Goal: Information Seeking & Learning: Stay updated

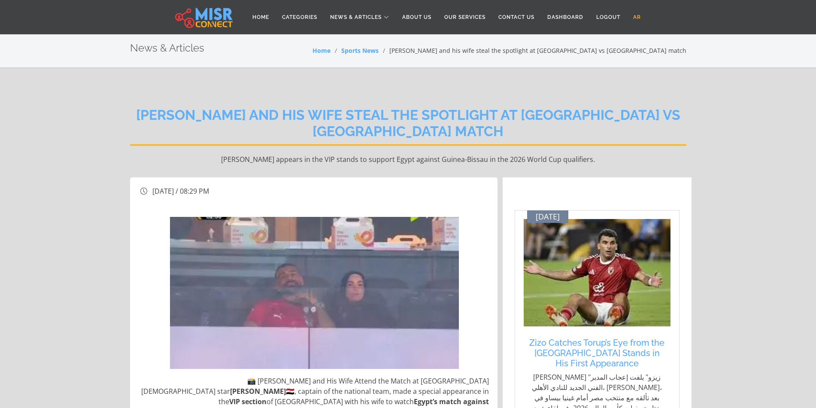
click at [630, 17] on link "AR" at bounding box center [637, 17] width 21 height 16
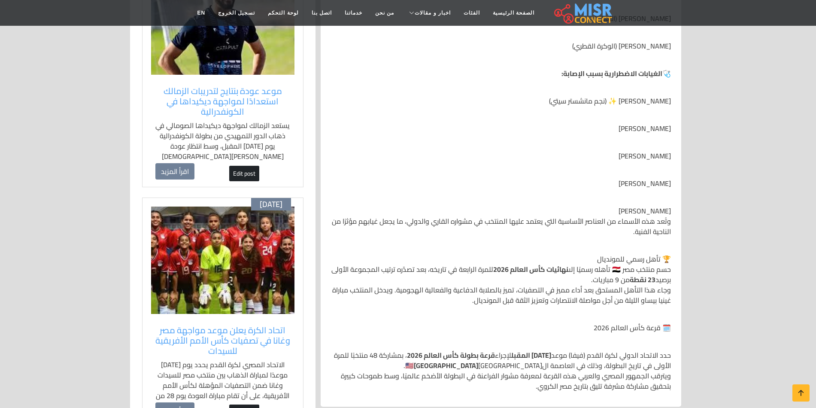
scroll to position [601, 0]
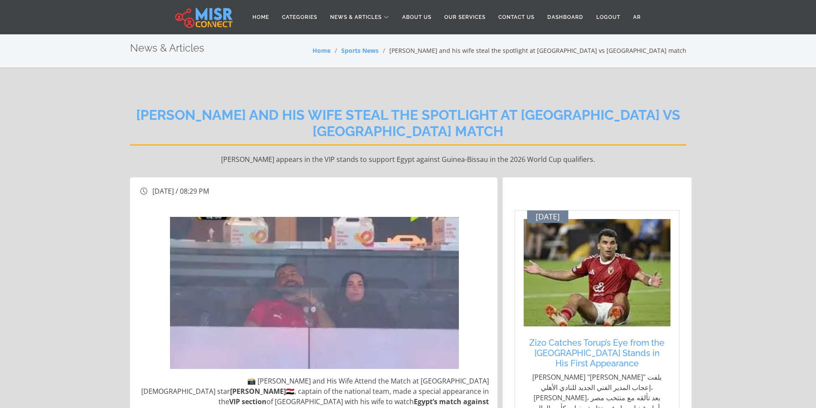
drag, startPoint x: 590, startPoint y: 142, endPoint x: 395, endPoint y: 388, distance: 313.8
click at [570, 151] on div "Mohamed Salah and his wife steal the spotlight at Egypt vs Guinea-Bissau match …" at bounding box center [408, 135] width 556 height 83
